Goal: Information Seeking & Learning: Learn about a topic

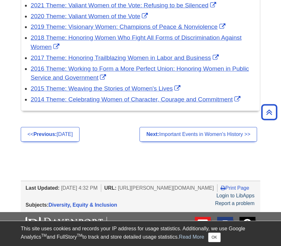
scroll to position [373, 0]
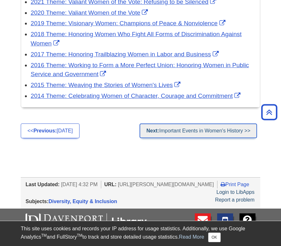
click at [241, 138] on link "Next: Important Events in Women's History >>" at bounding box center [199, 130] width 118 height 15
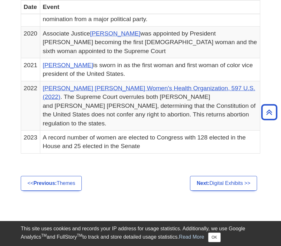
scroll to position [661, 0]
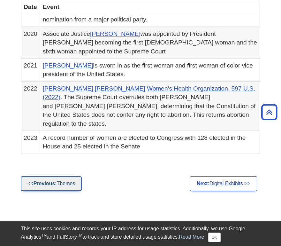
click at [73, 176] on link "<< Previous: Themes" at bounding box center [51, 183] width 61 height 15
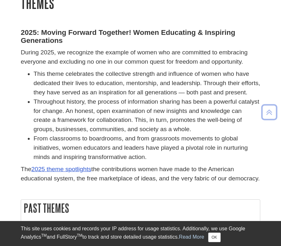
scroll to position [152, 0]
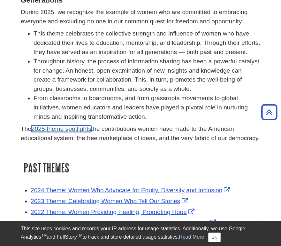
click at [61, 132] on link "2025 theme spotlights" at bounding box center [61, 128] width 60 height 7
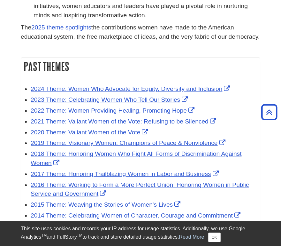
scroll to position [131, 0]
